Goal: Task Accomplishment & Management: Complete application form

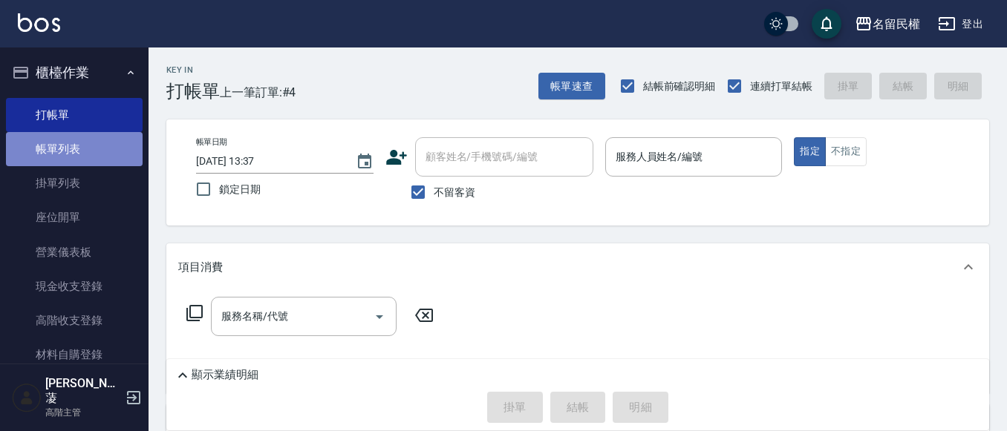
click at [94, 158] on link "帳單列表" at bounding box center [74, 149] width 137 height 34
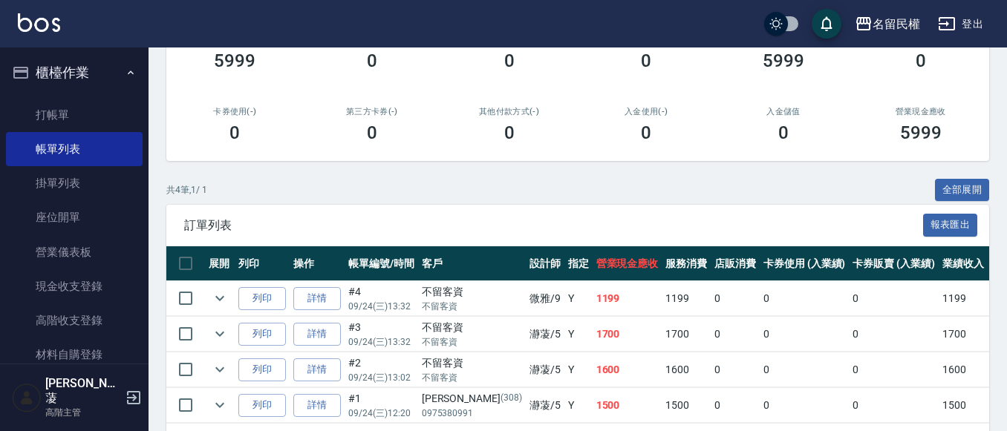
scroll to position [274, 0]
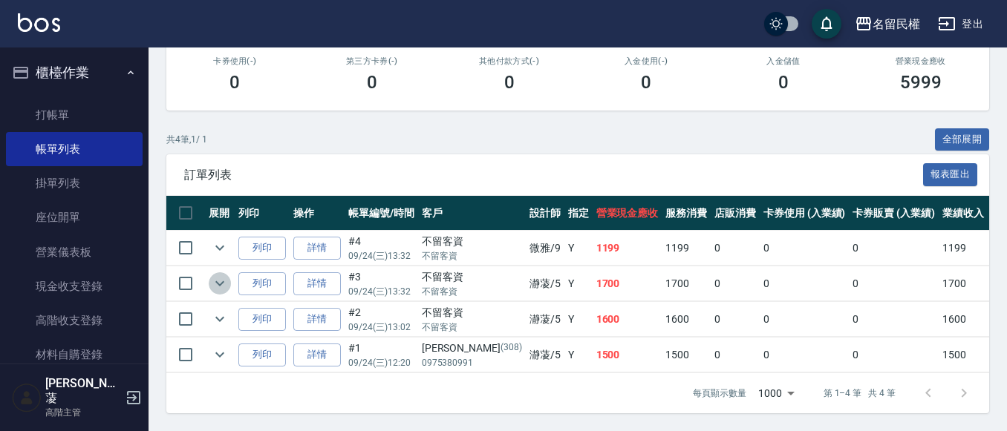
click at [216, 273] on button "expand row" at bounding box center [220, 284] width 22 height 22
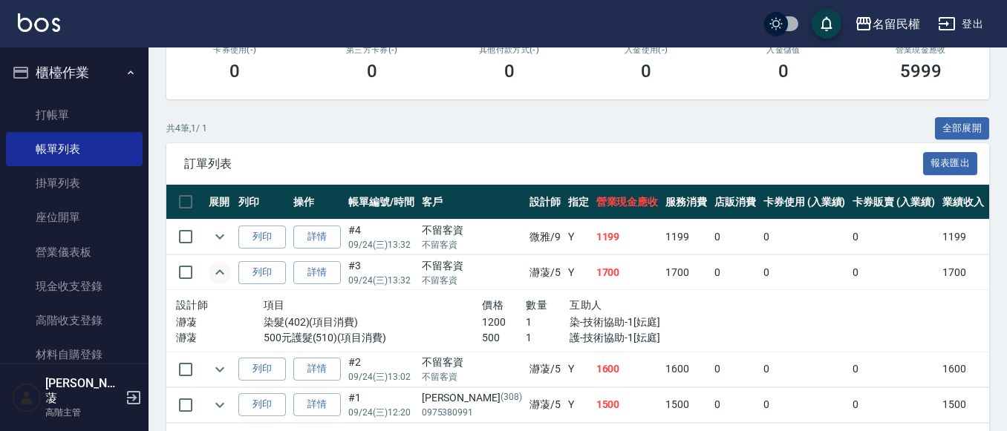
click at [316, 270] on link "詳情" at bounding box center [317, 272] width 48 height 23
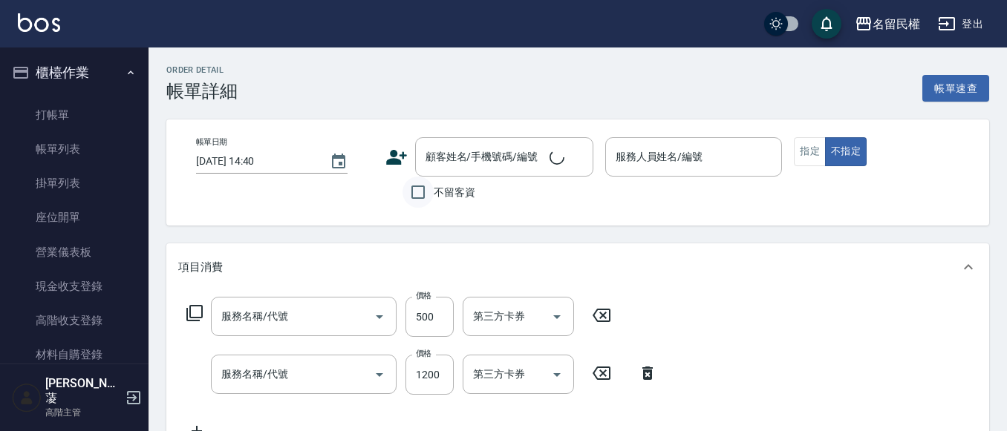
type input "[DATE] 13:32"
checkbox input "true"
type input "瀞蓤-5"
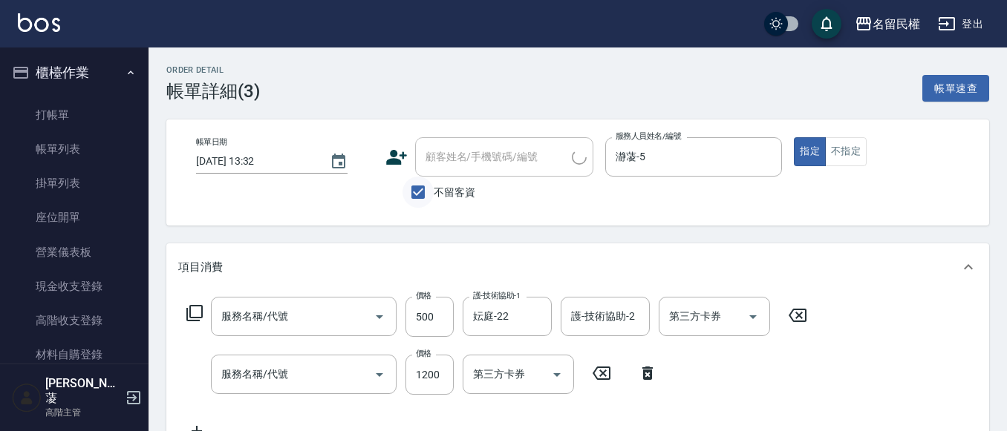
type input "500元護髮(510)"
type input "染髮(402)"
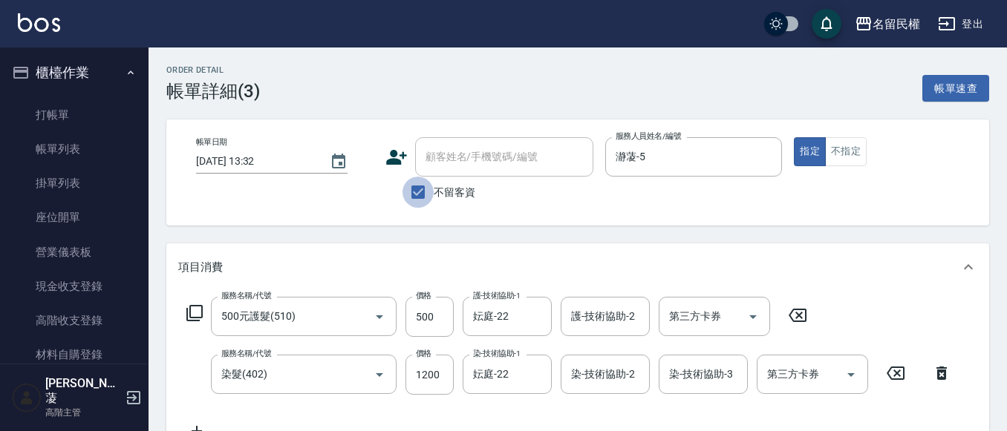
click at [411, 189] on input "不留客資" at bounding box center [417, 192] width 31 height 31
checkbox input "false"
click at [391, 160] on icon at bounding box center [396, 157] width 21 height 15
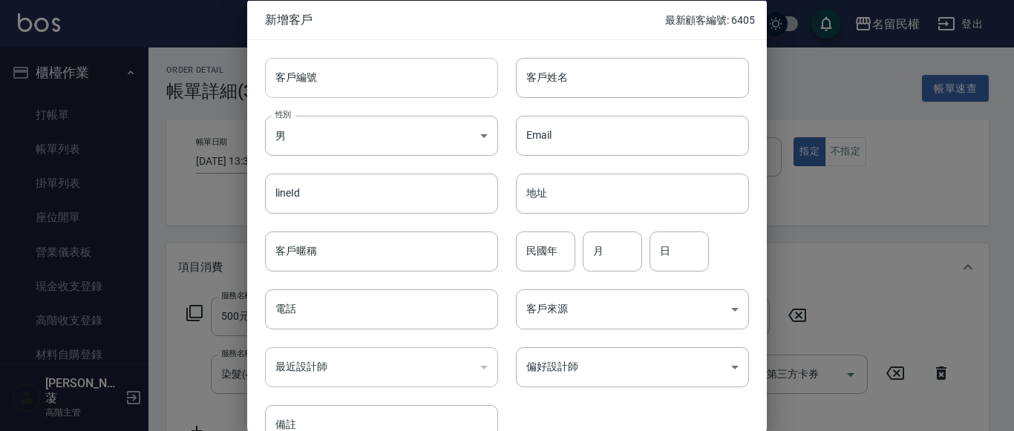
click at [442, 86] on input "客戶編號" at bounding box center [381, 77] width 233 height 40
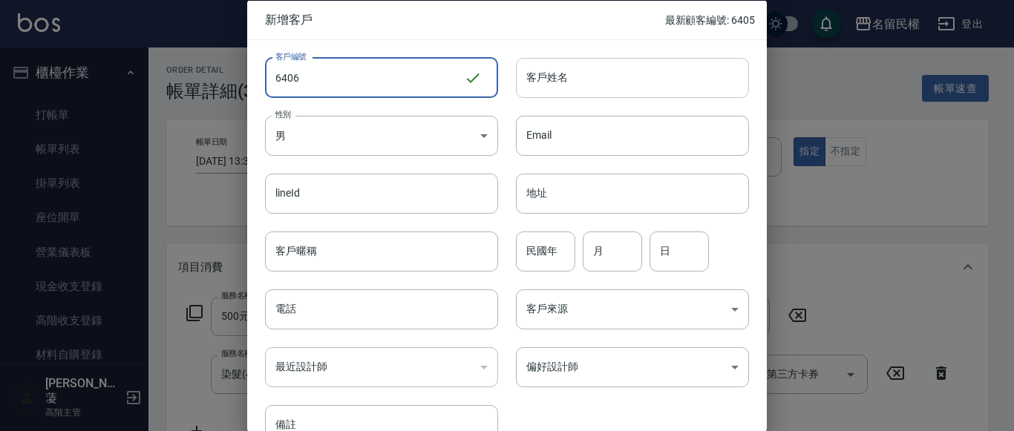
type input "6406"
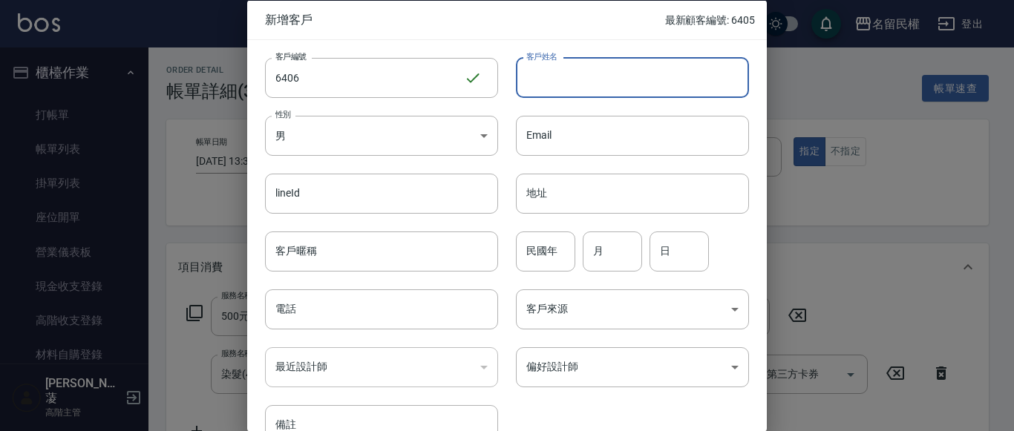
click at [621, 65] on input "客戶姓名" at bounding box center [632, 77] width 233 height 40
type input "[PERSON_NAME]"
click at [446, 150] on body "名留民權 登出 櫃檯作業 打帳單 帳單列表 掛單列表 座位開單 營業儀表板 現金收支登錄 高階收支登錄 材料自購登錄 每日結帳 排班表 現場電腦打卡 掃碼打卡…" at bounding box center [507, 398] width 1014 height 796
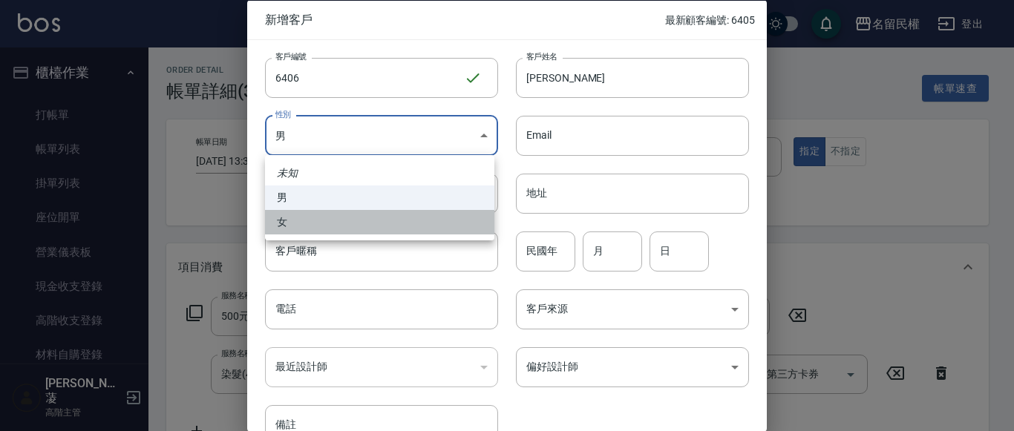
drag, startPoint x: 408, startPoint y: 221, endPoint x: 506, endPoint y: 209, distance: 98.8
click at [408, 222] on li "女" at bounding box center [379, 222] width 229 height 25
type input "[DEMOGRAPHIC_DATA]"
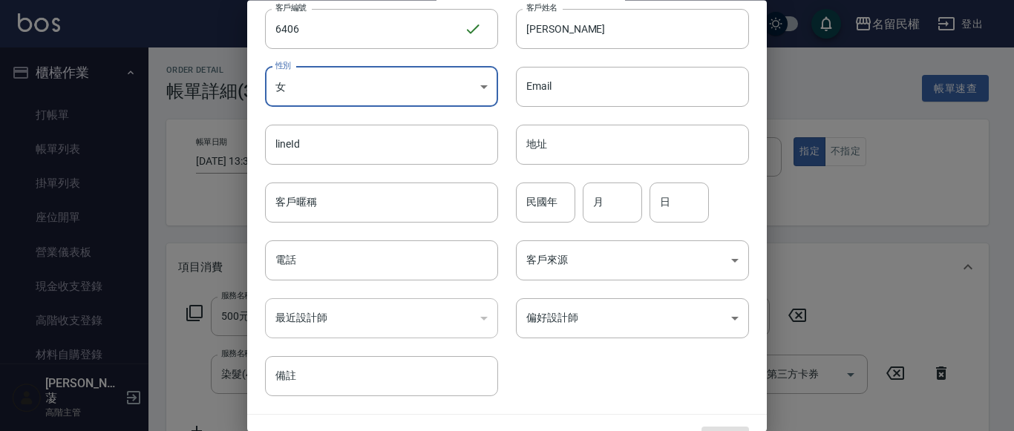
scroll to position [74, 0]
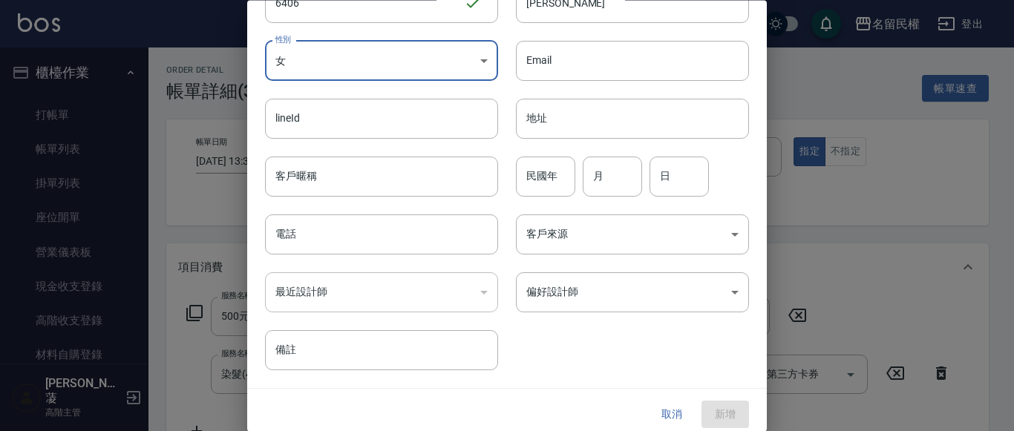
click at [363, 285] on div "​" at bounding box center [381, 293] width 233 height 40
click at [337, 299] on div "​" at bounding box center [381, 293] width 233 height 40
click at [477, 290] on div "​" at bounding box center [381, 293] width 233 height 40
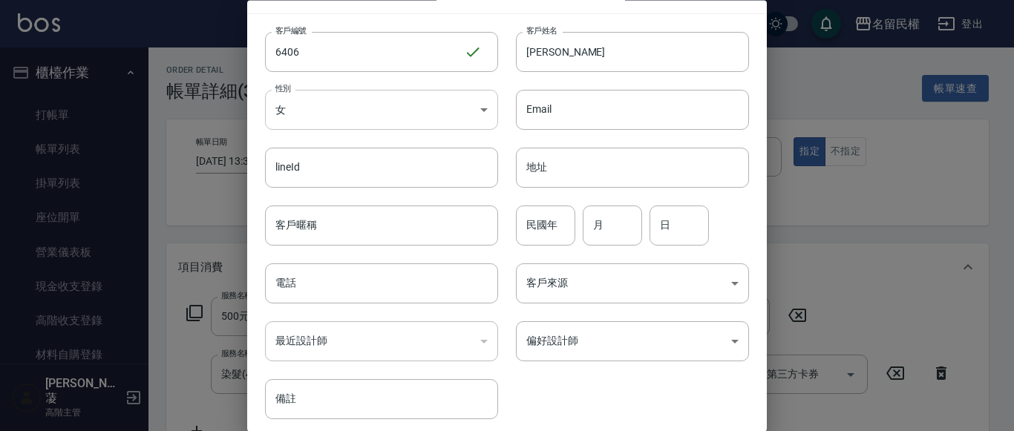
scroll to position [0, 0]
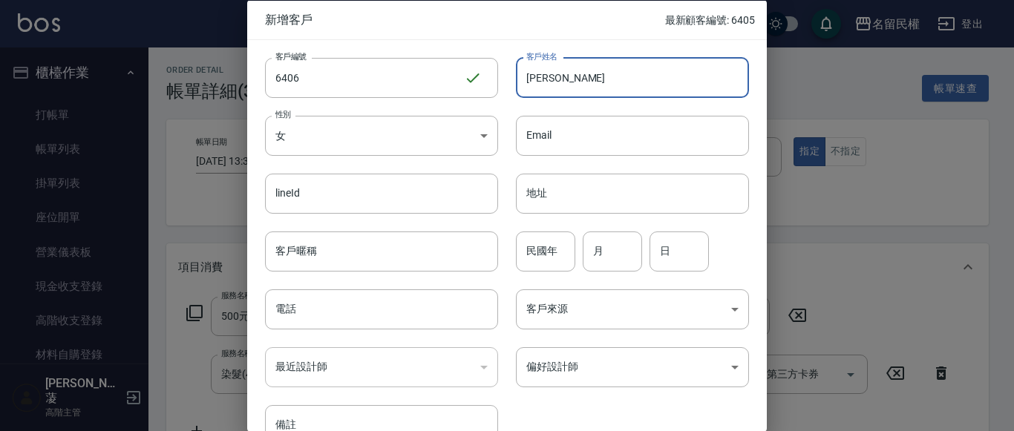
click at [583, 85] on input "[PERSON_NAME]" at bounding box center [632, 77] width 233 height 40
click at [355, 294] on input "電話" at bounding box center [381, 310] width 233 height 40
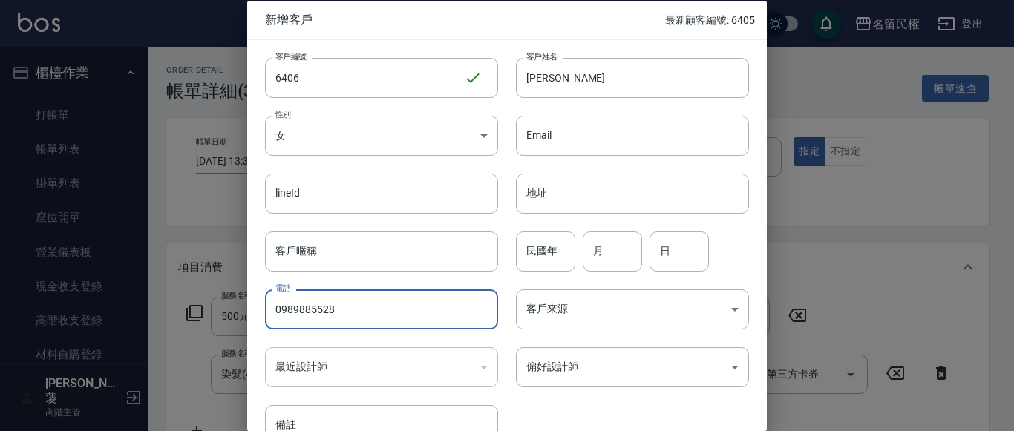
type input "0989885528"
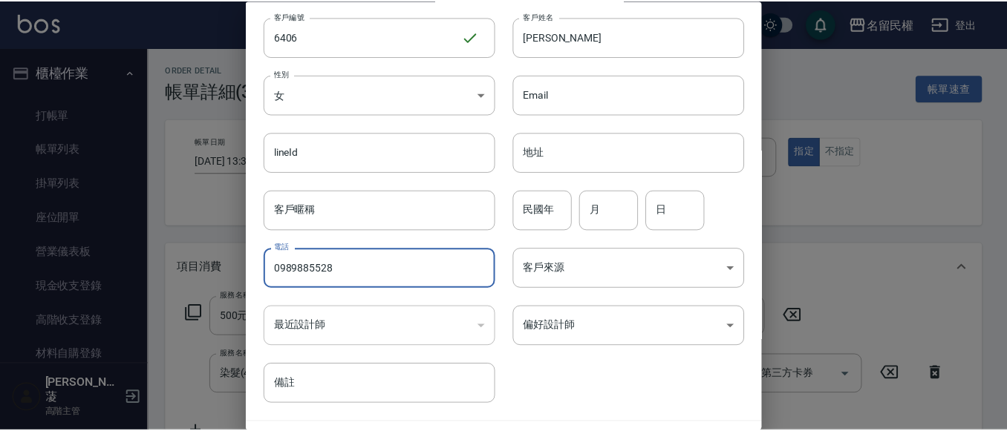
scroll to position [74, 0]
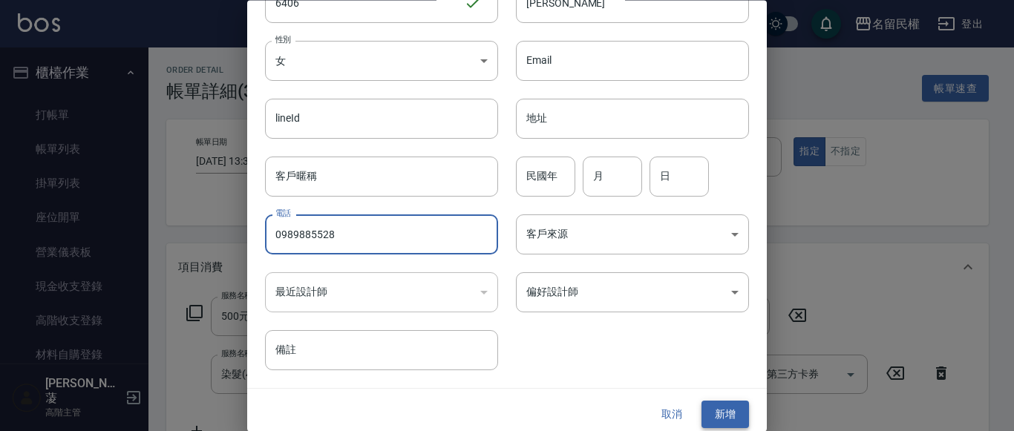
click at [725, 417] on button "新增" at bounding box center [726, 415] width 48 height 27
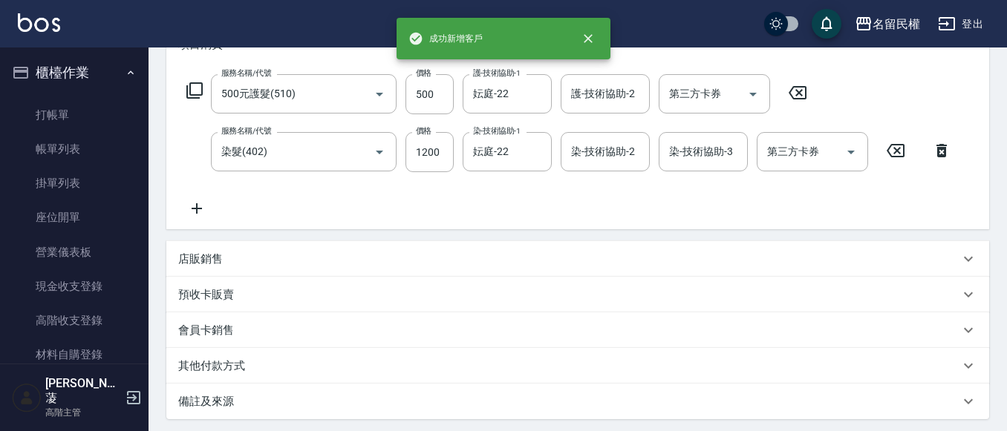
scroll to position [0, 0]
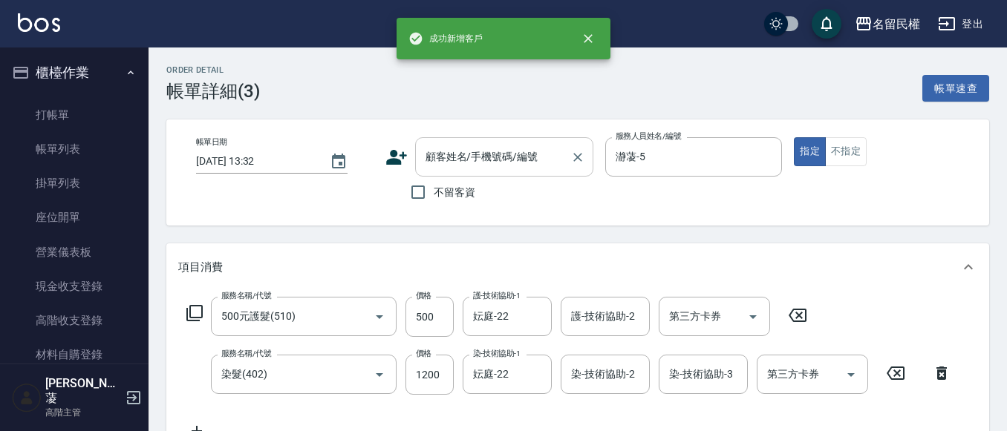
click at [445, 152] on input "顧客姓名/手機號碼/編號" at bounding box center [493, 157] width 143 height 26
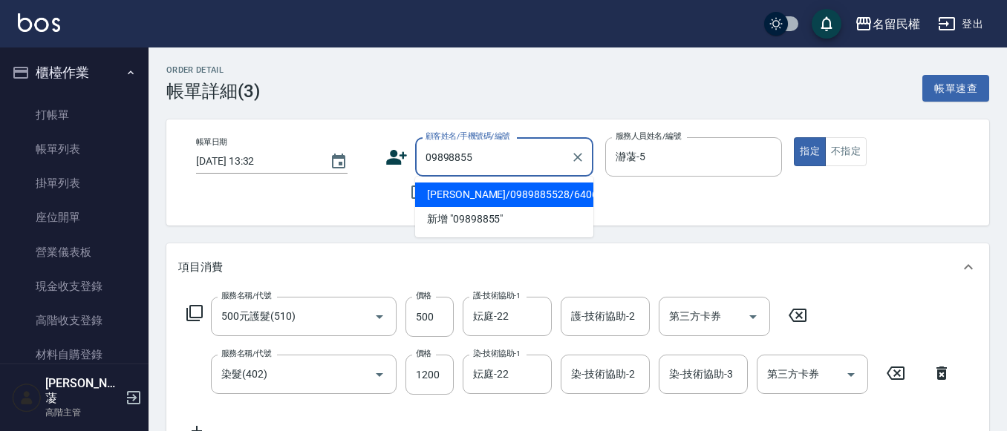
click at [531, 198] on li "[PERSON_NAME]/0989885528/6406" at bounding box center [504, 195] width 178 height 25
type input "[PERSON_NAME]/0989885528/6406"
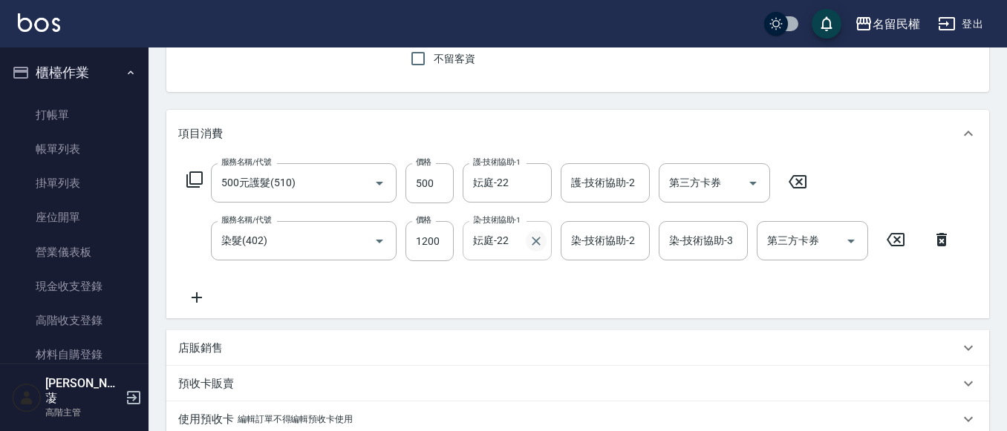
scroll to position [149, 0]
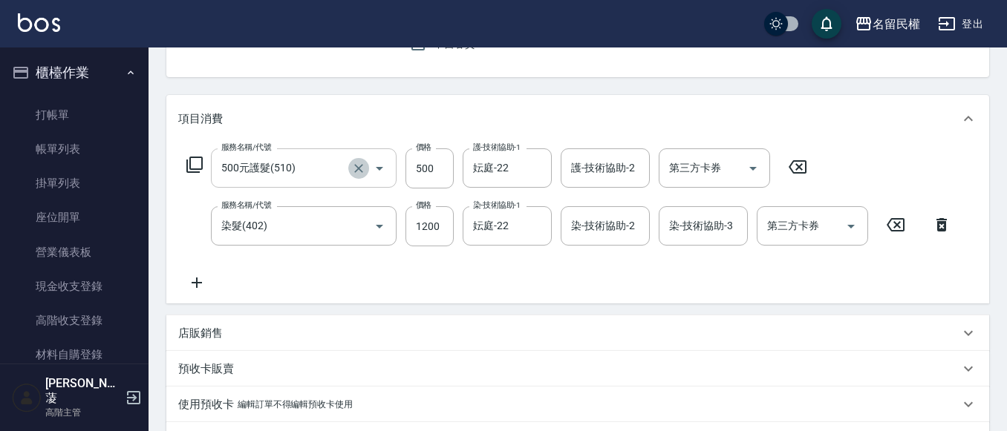
click at [357, 163] on icon "Clear" at bounding box center [358, 168] width 15 height 15
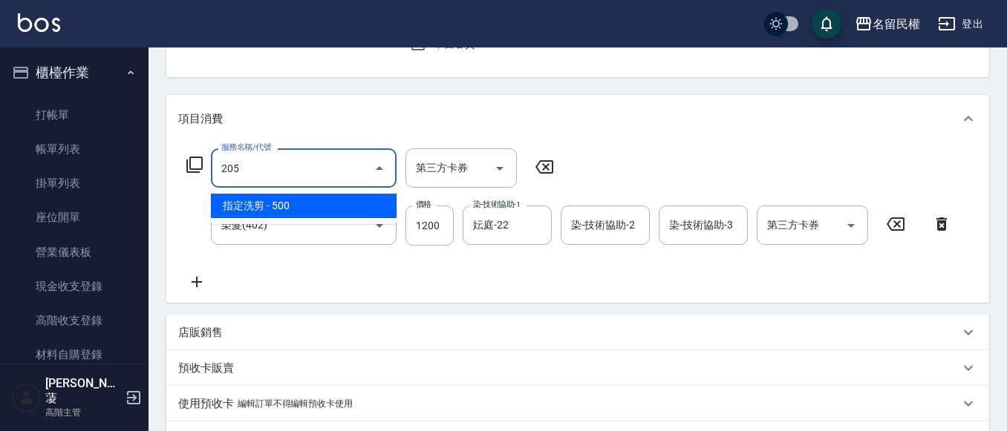
type input "指定洗剪(205)"
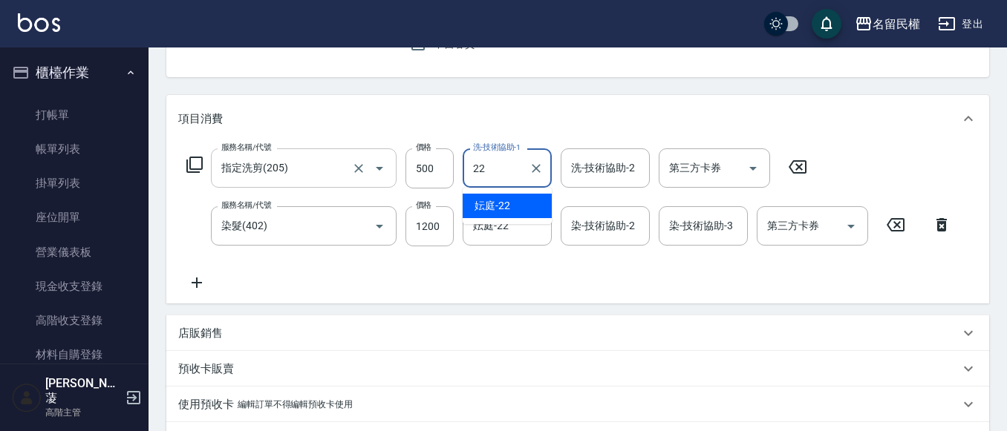
type input "妘庭-22"
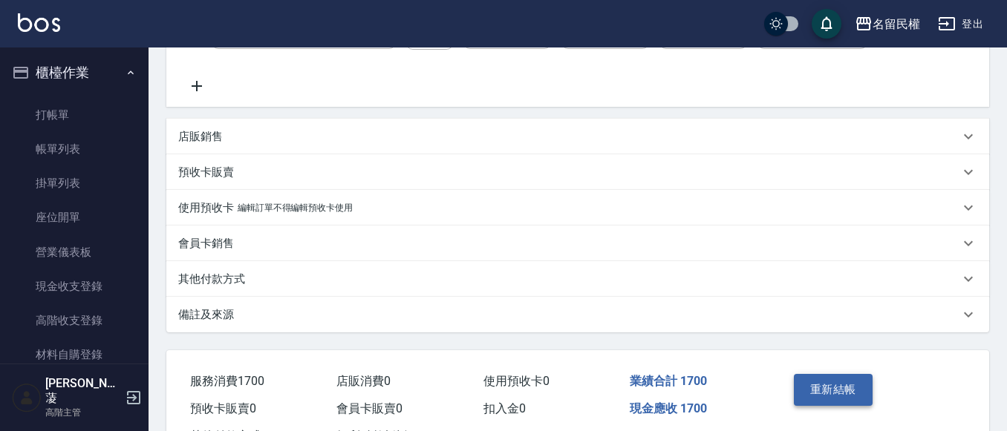
scroll to position [371, 0]
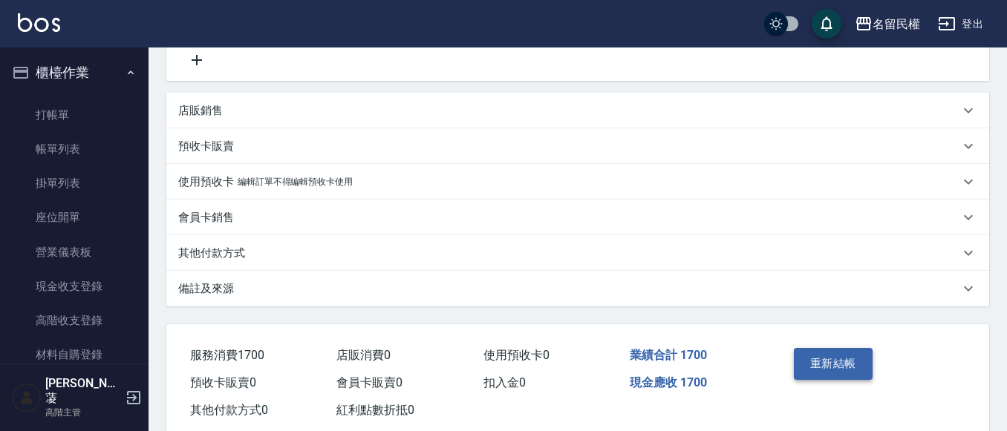
click at [832, 365] on button "重新結帳" at bounding box center [833, 363] width 79 height 31
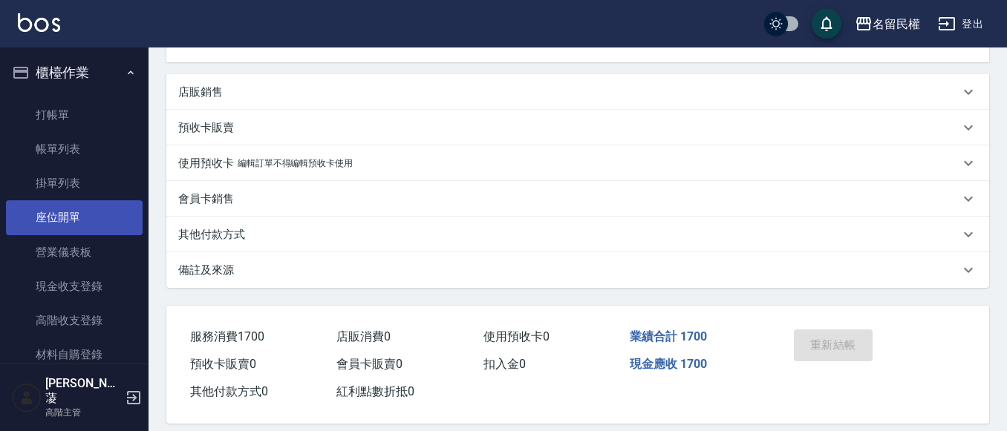
scroll to position [407, 0]
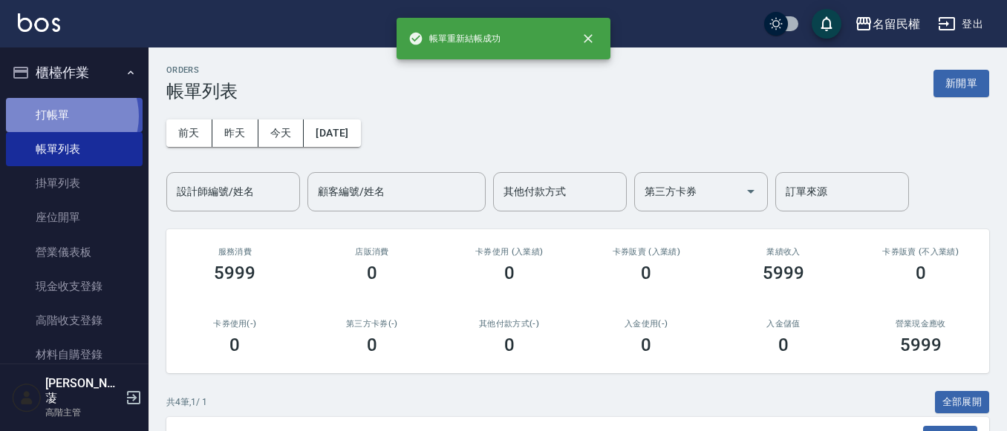
click at [66, 116] on link "打帳單" at bounding box center [74, 115] width 137 height 34
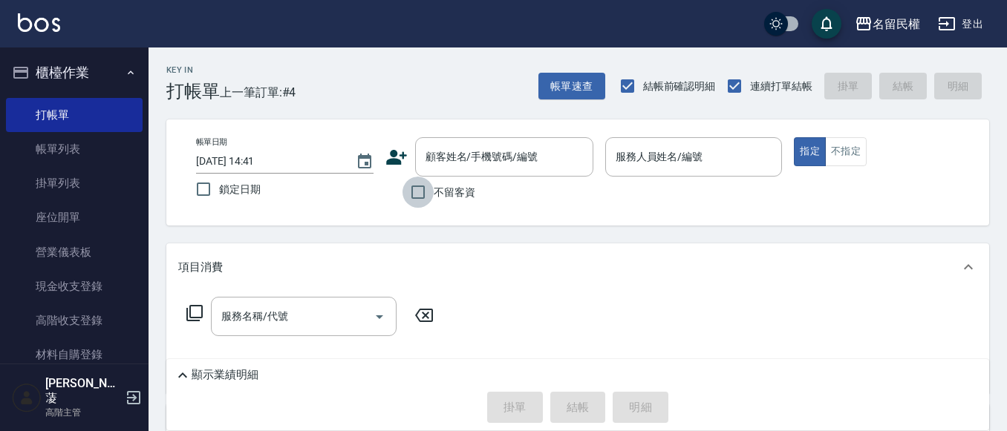
click at [415, 195] on input "不留客資" at bounding box center [417, 192] width 31 height 31
checkbox input "true"
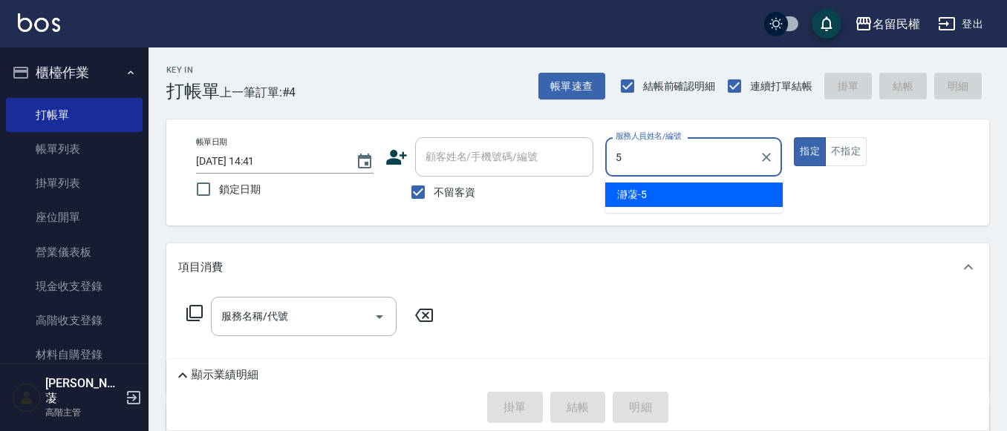
type input "瀞蓤-5"
type button "true"
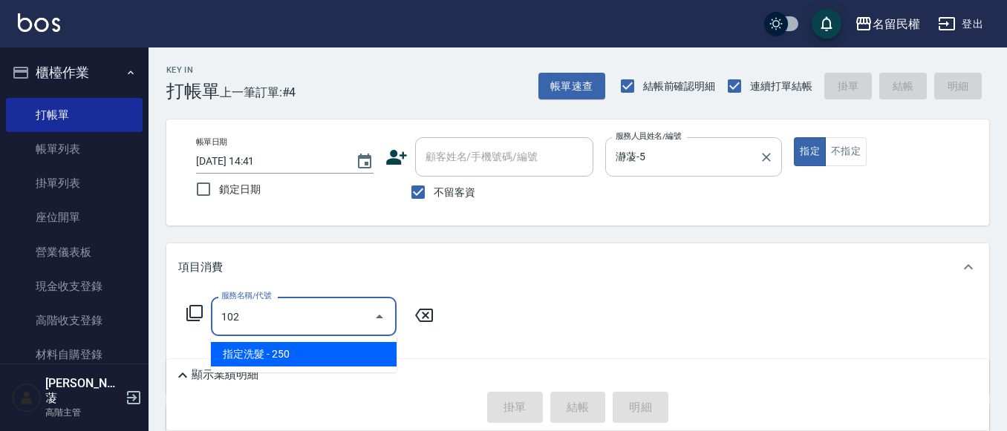
type input "指定洗髮(102)"
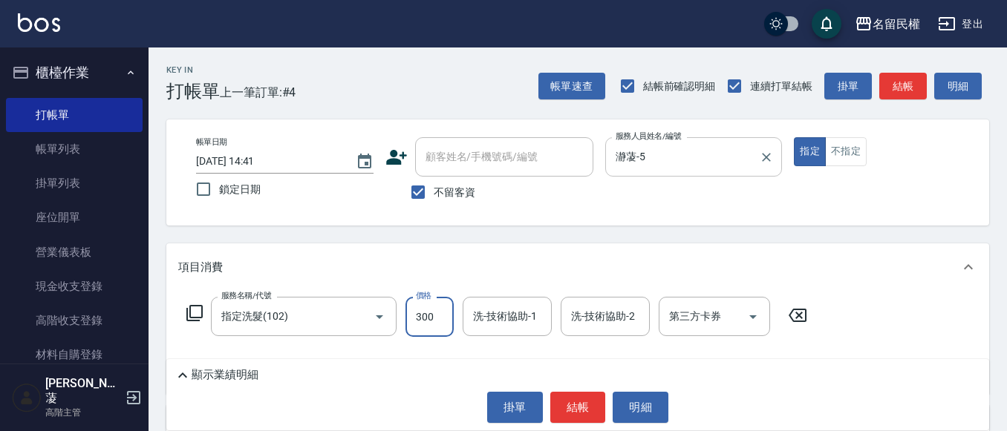
type input "300"
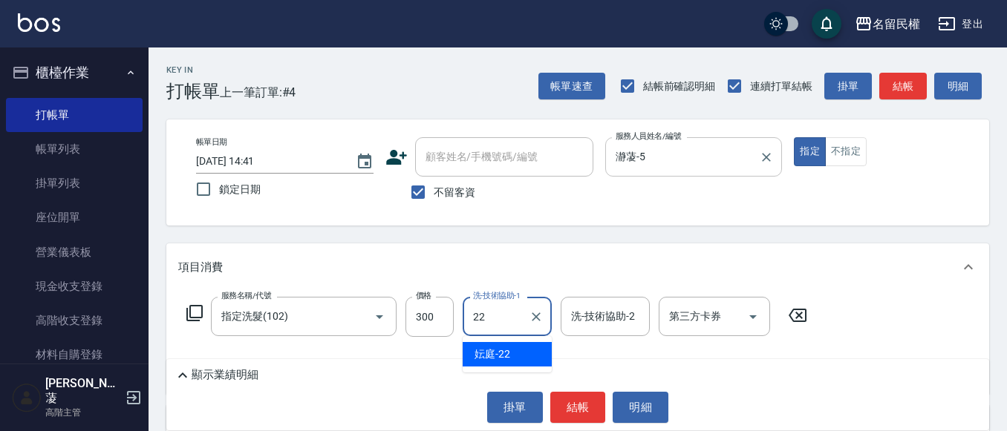
type input "妘庭-22"
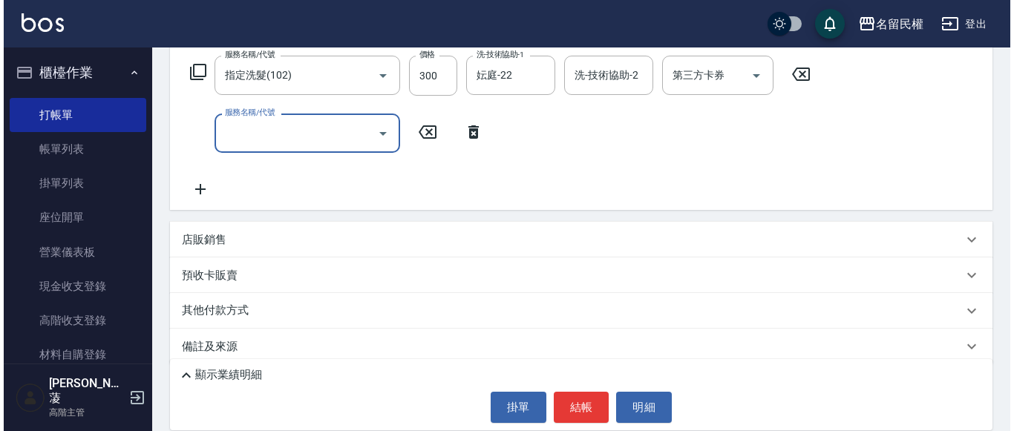
scroll to position [256, 0]
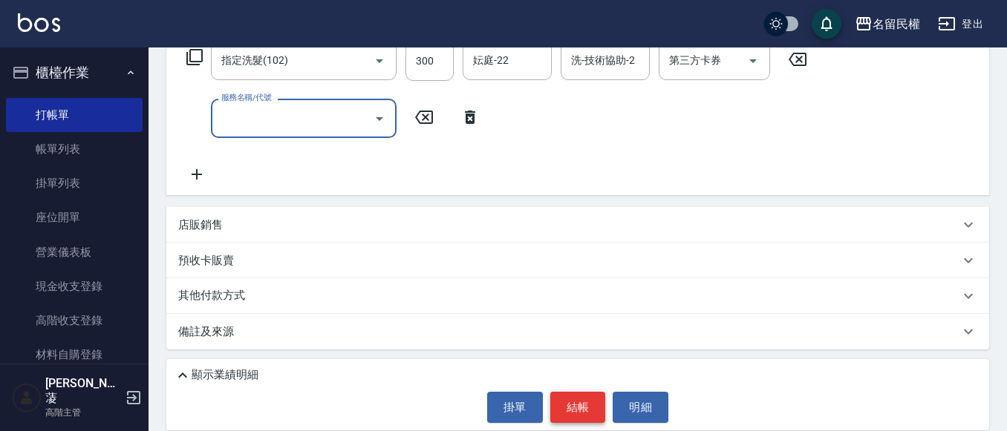
click at [584, 411] on button "結帳" at bounding box center [578, 407] width 56 height 31
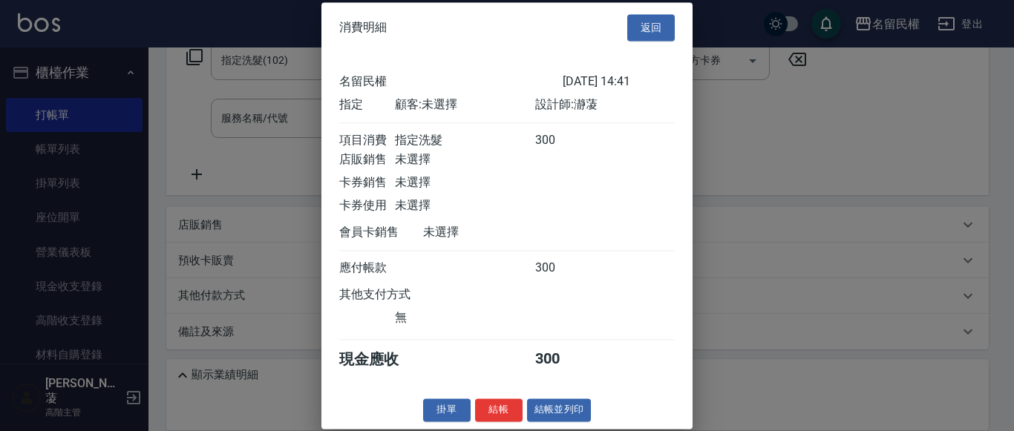
scroll to position [19, 0]
click at [489, 405] on button "結帳" at bounding box center [499, 410] width 48 height 23
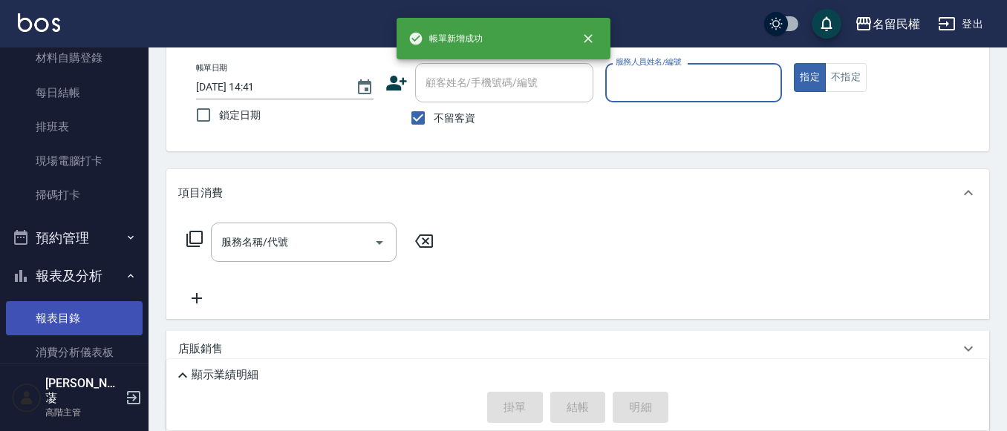
scroll to position [446, 0]
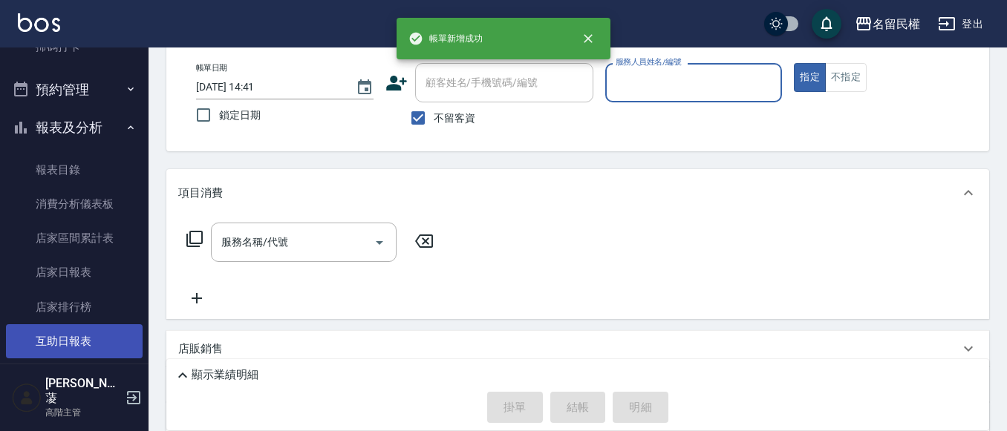
click at [86, 342] on link "互助日報表" at bounding box center [74, 341] width 137 height 34
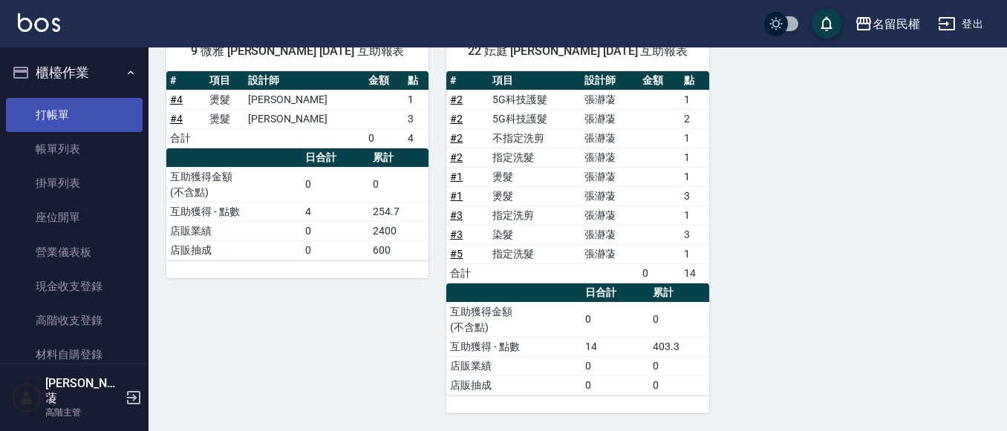
click at [58, 114] on link "打帳單" at bounding box center [74, 115] width 137 height 34
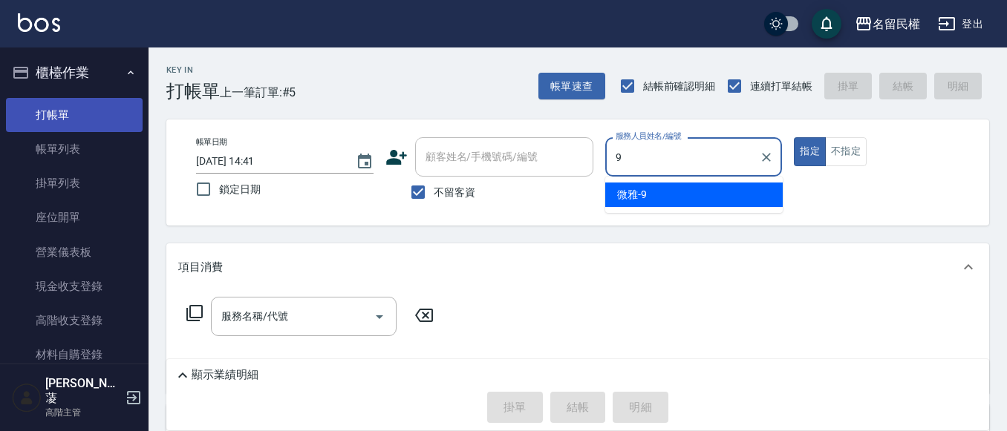
type input "微雅-9"
type button "true"
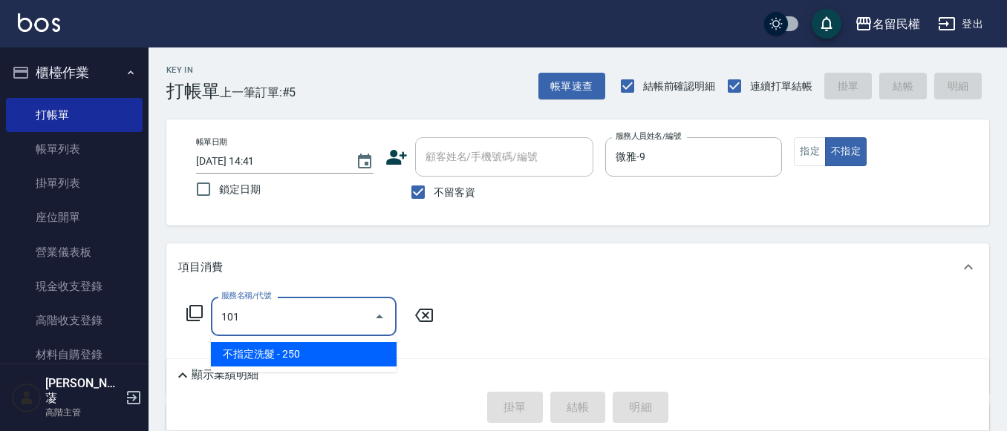
type input "不指定洗髮(101)"
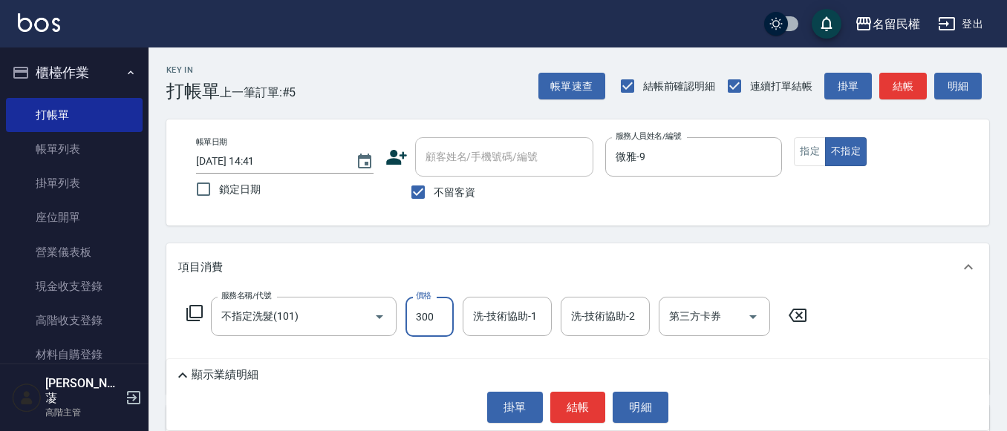
type input "300"
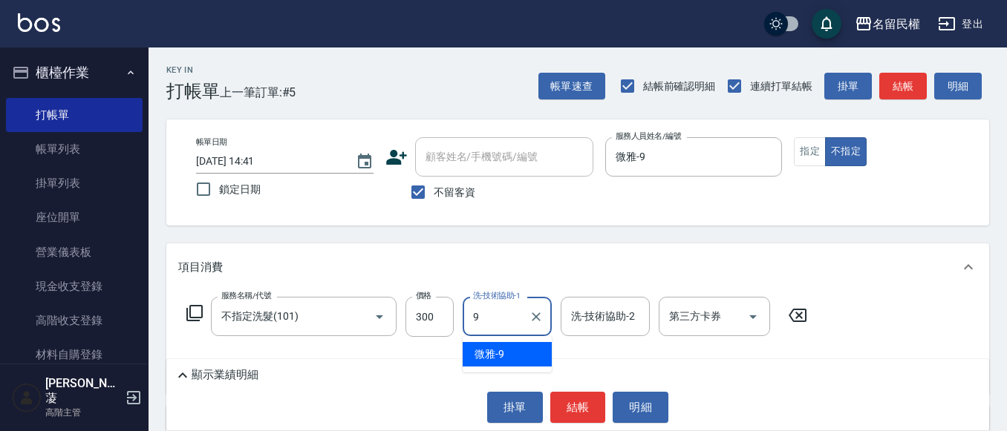
type input "微雅-9"
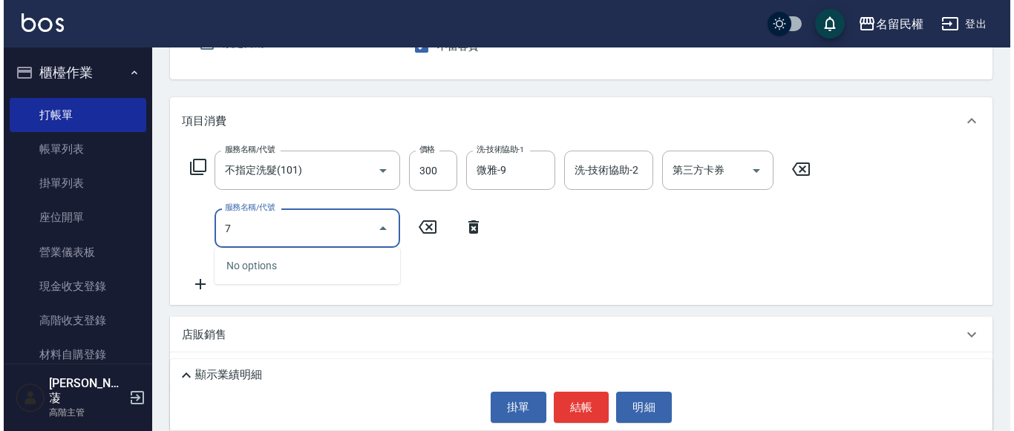
scroll to position [149, 0]
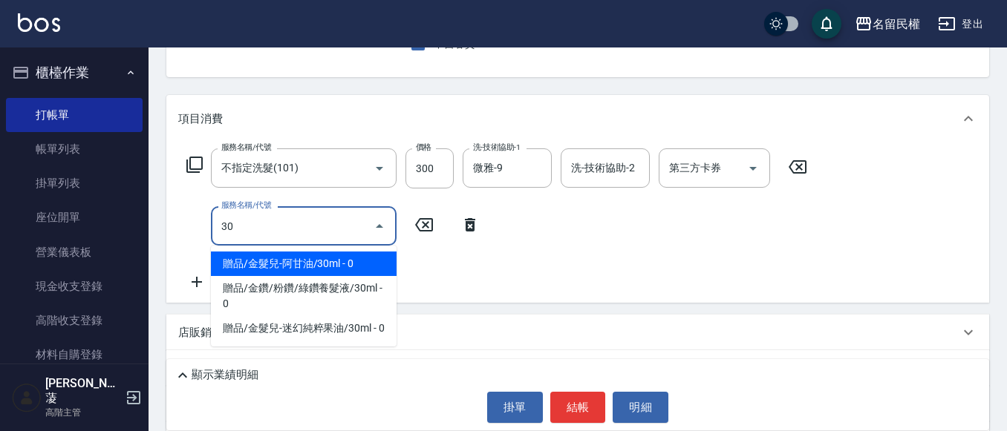
type input "3"
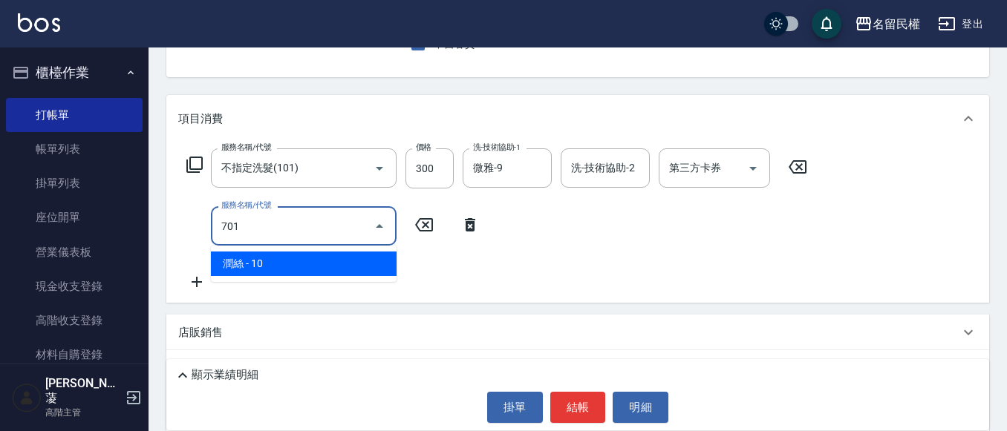
type input "潤絲(701)"
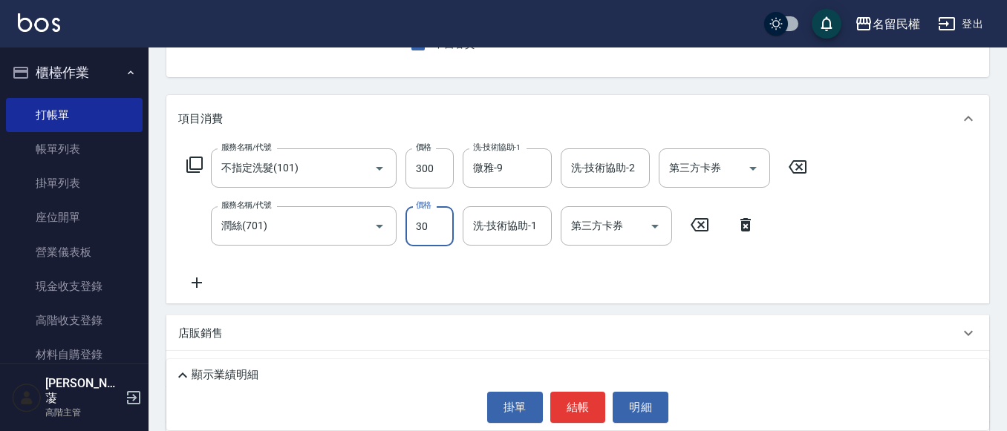
type input "30"
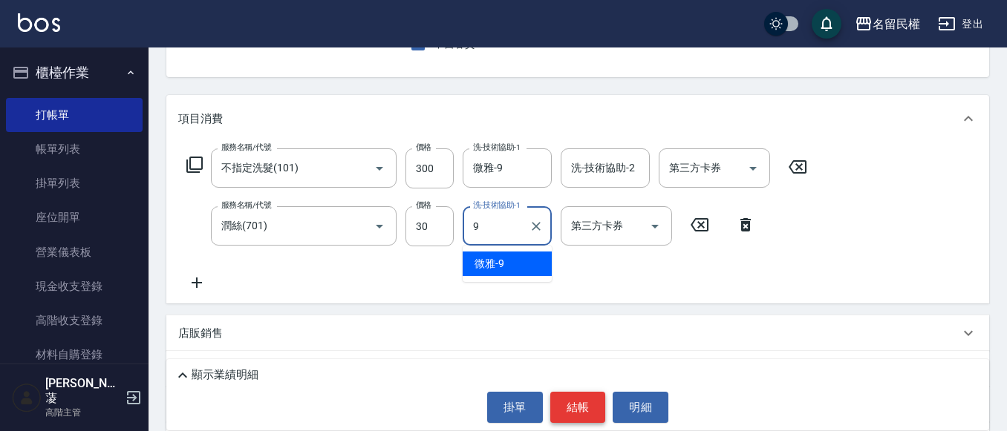
type input "微雅-9"
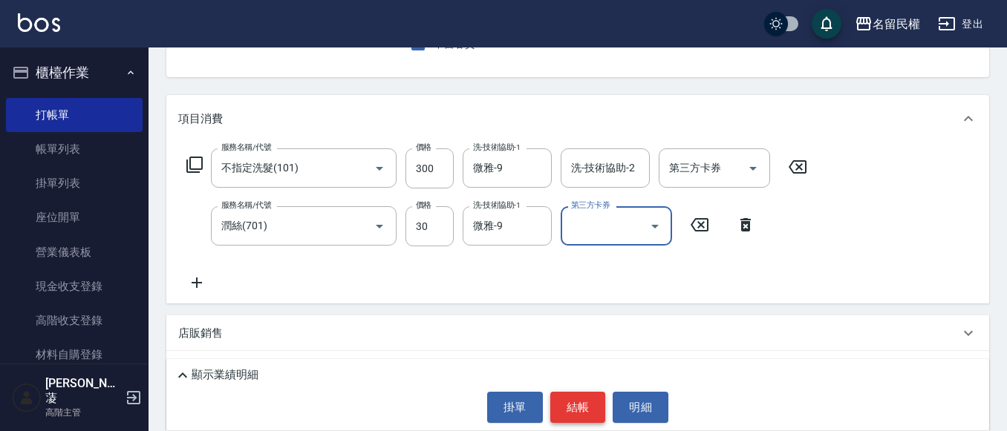
click at [577, 403] on button "結帳" at bounding box center [578, 407] width 56 height 31
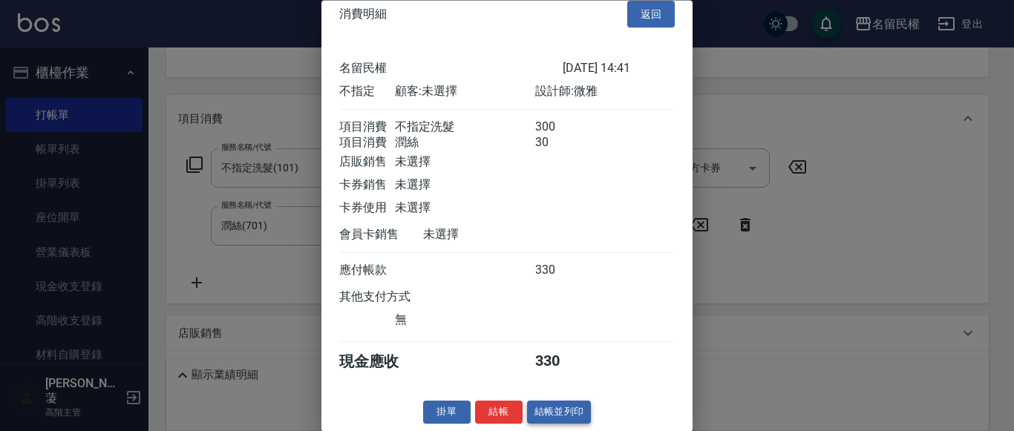
scroll to position [37, 0]
click at [506, 417] on button "結帳" at bounding box center [499, 413] width 48 height 23
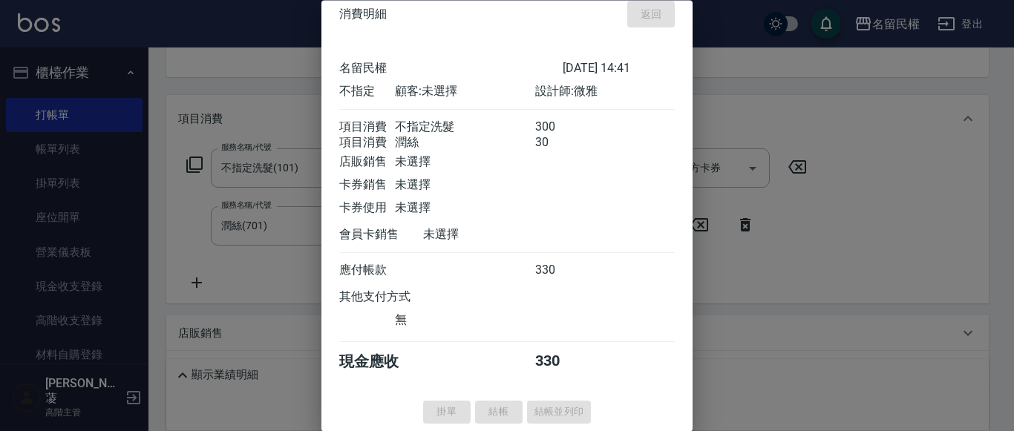
type input "[DATE] 14:51"
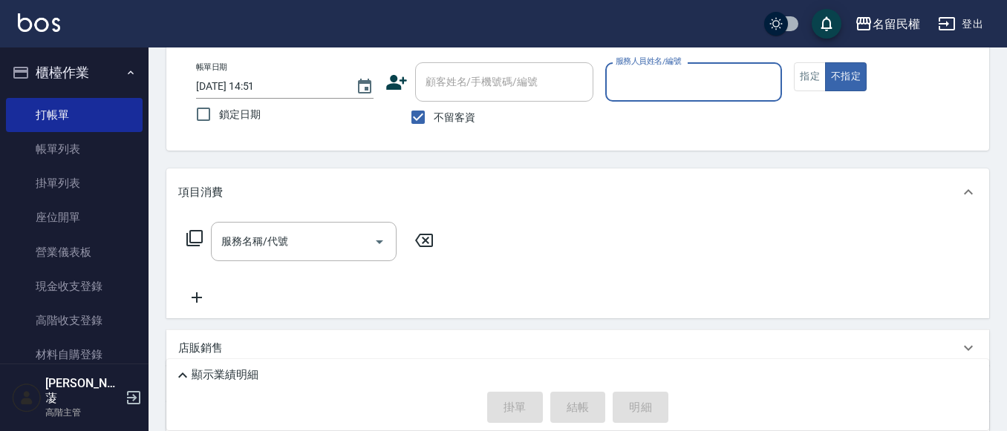
scroll to position [0, 0]
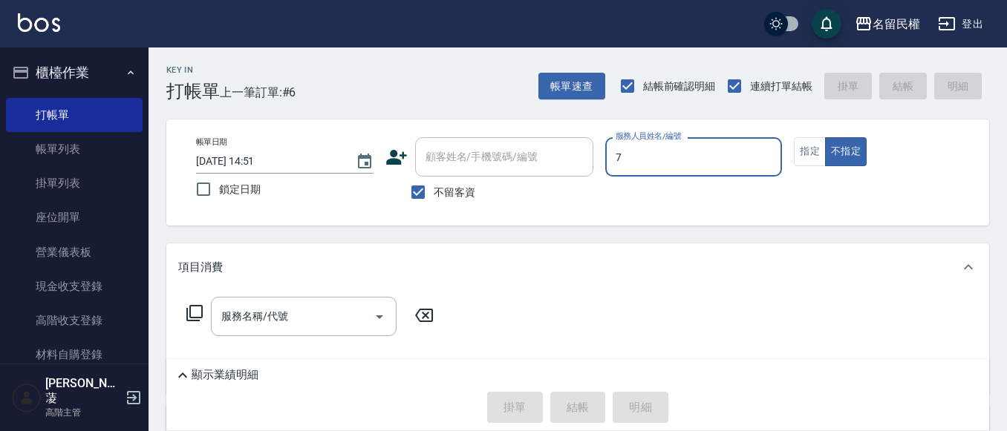
type input "阿水-7"
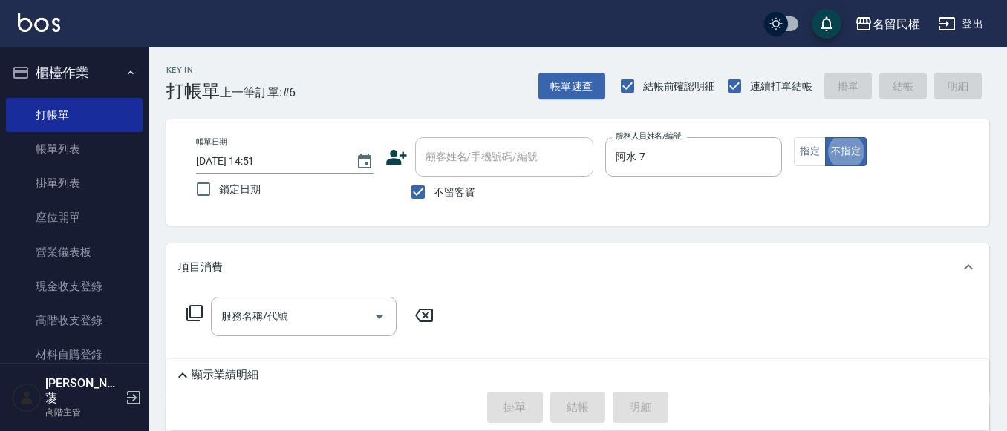
type button "false"
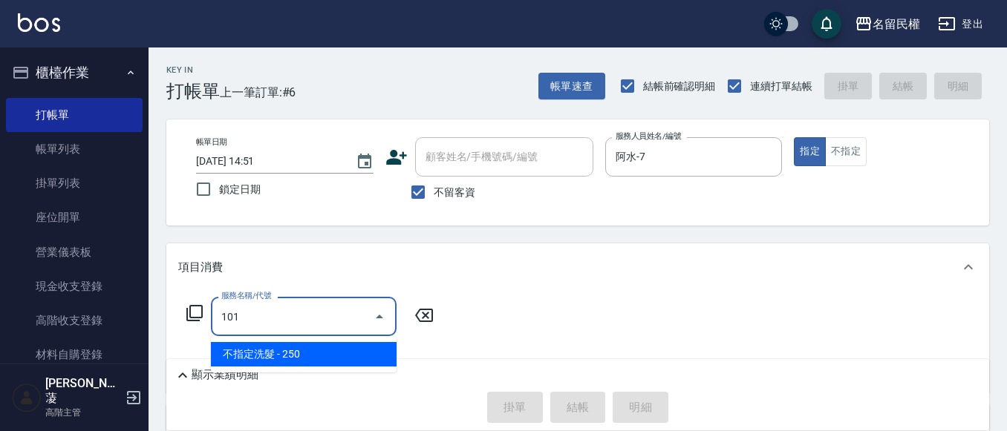
type input "不指定洗髮(101)"
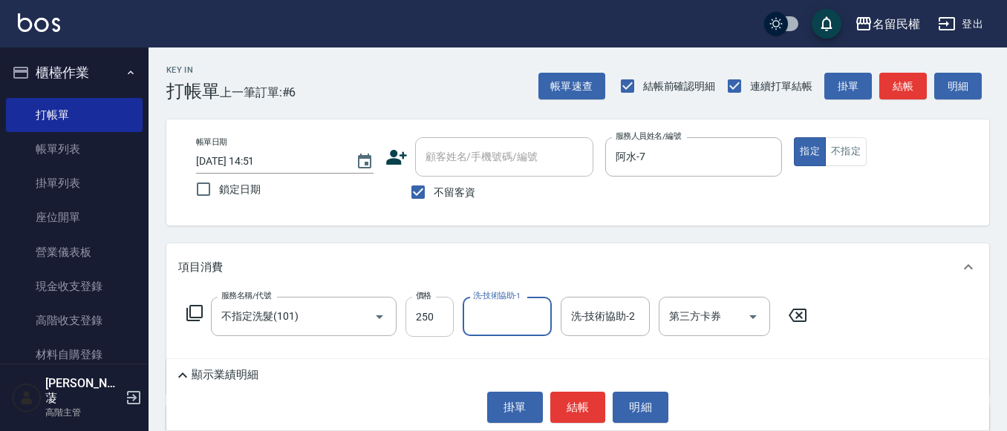
click at [446, 319] on input "250" at bounding box center [429, 317] width 48 height 40
type input "300"
type input "微雅-9"
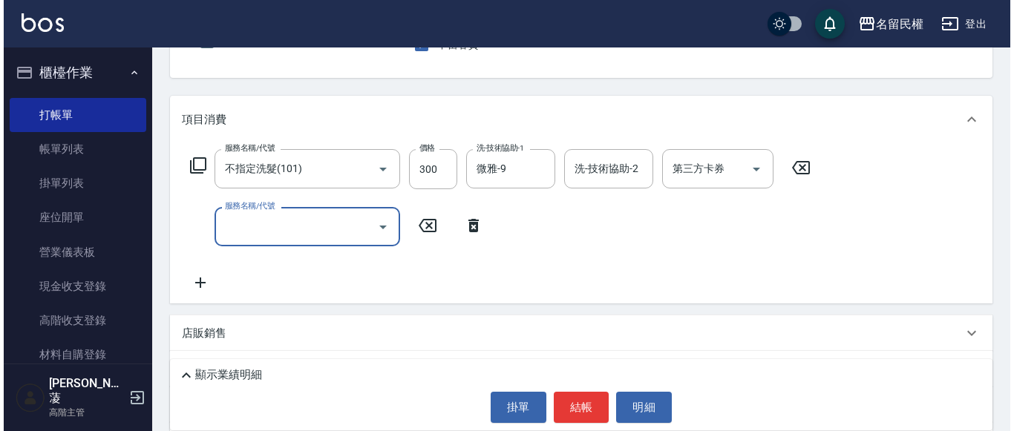
scroll to position [149, 0]
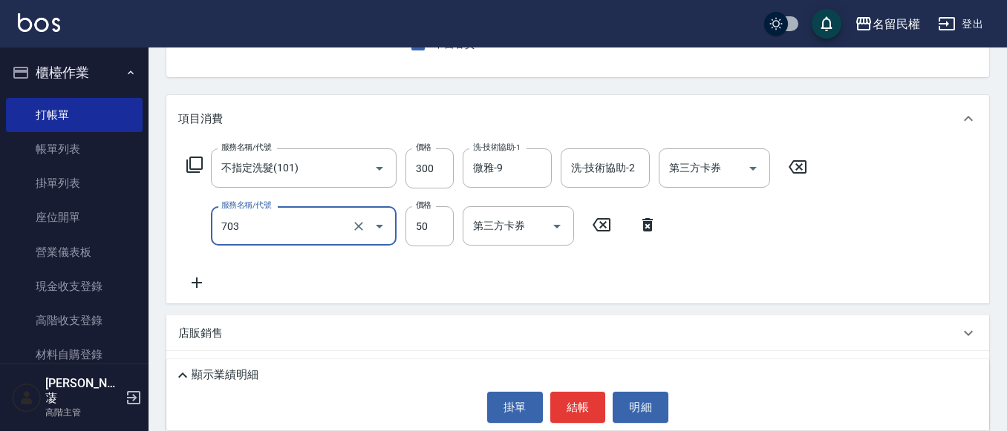
type input "青捲/吹捲/夾直/電棒/夾玉米鬚(703)"
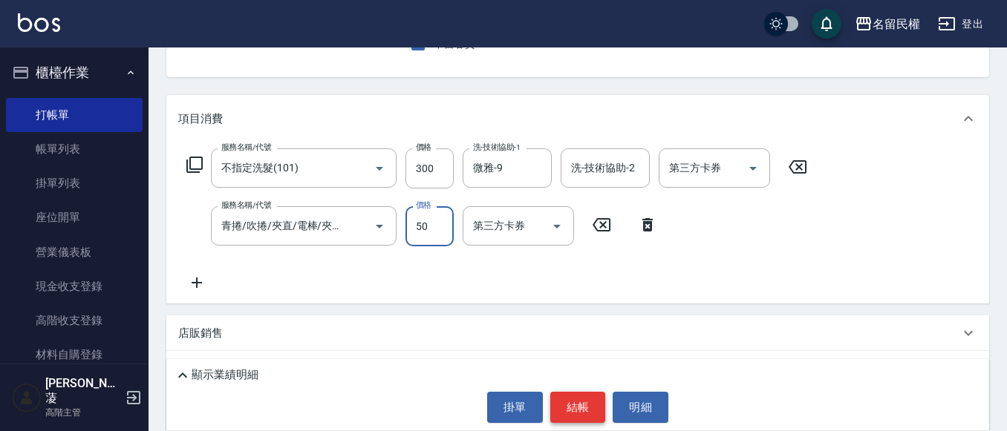
click at [603, 408] on button "結帳" at bounding box center [578, 407] width 56 height 31
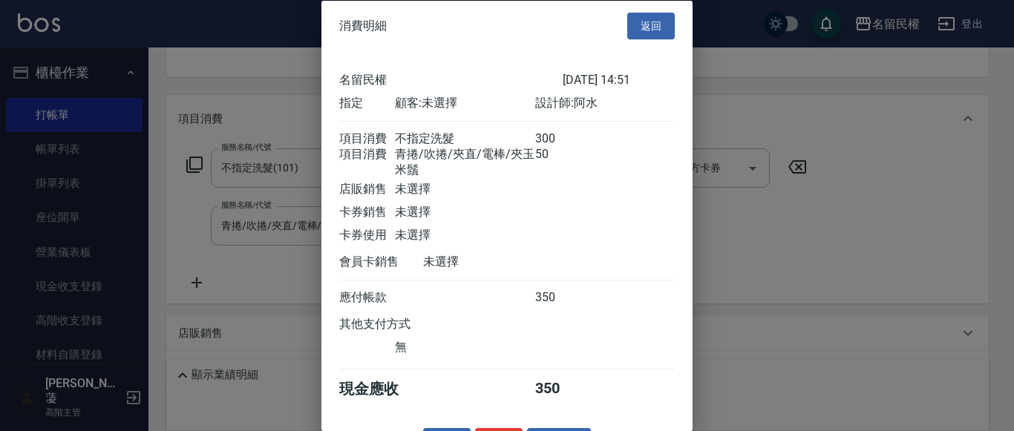
scroll to position [55, 0]
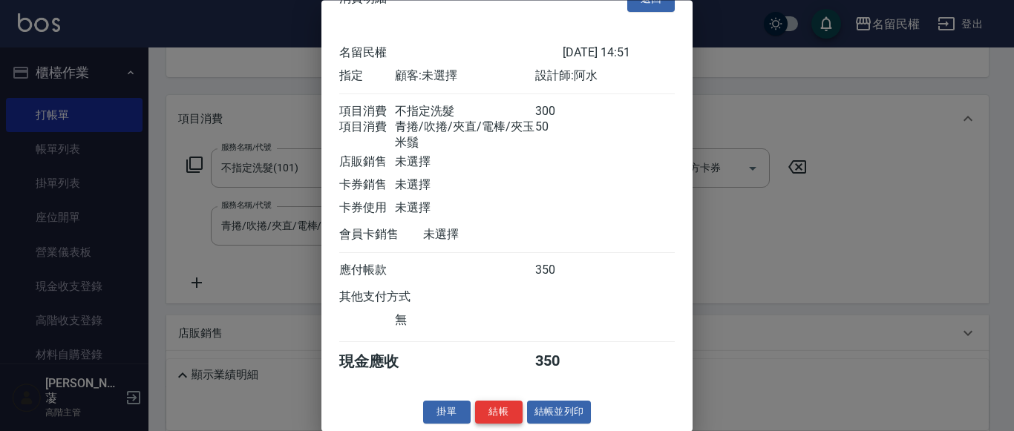
click at [508, 416] on button "結帳" at bounding box center [499, 413] width 48 height 23
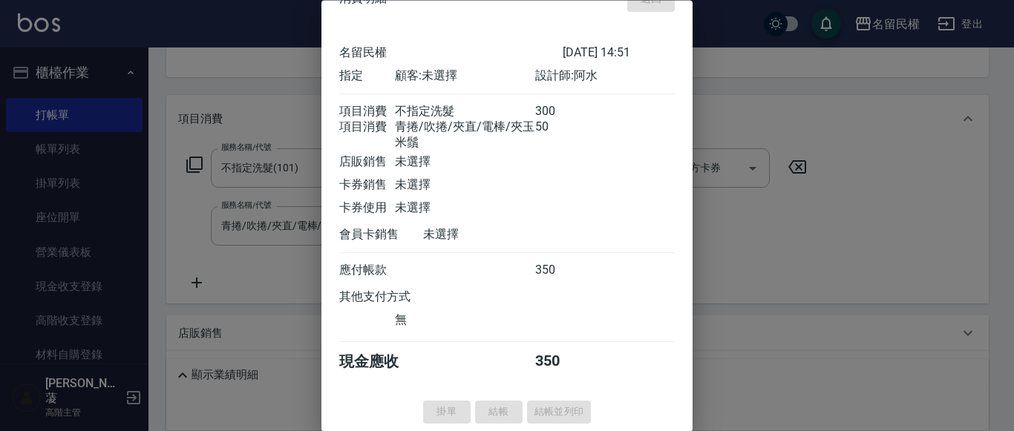
type input "[DATE] 15:19"
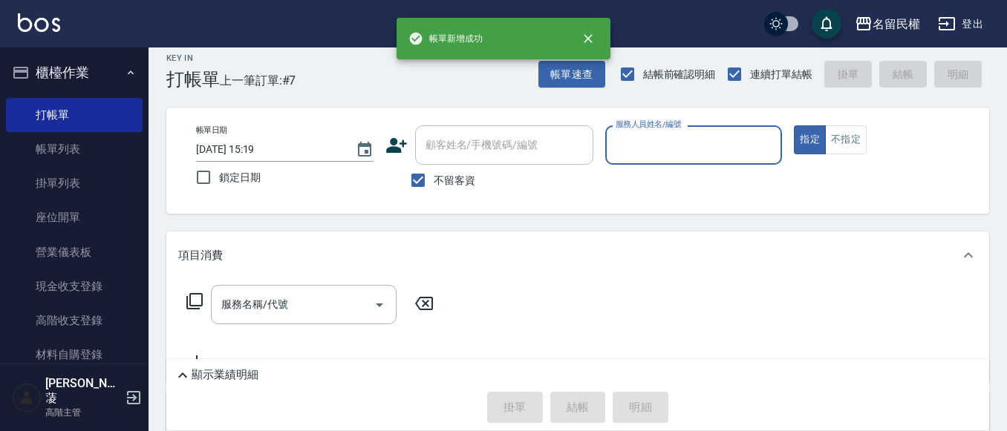
scroll to position [0, 0]
